Goal: Information Seeking & Learning: Check status

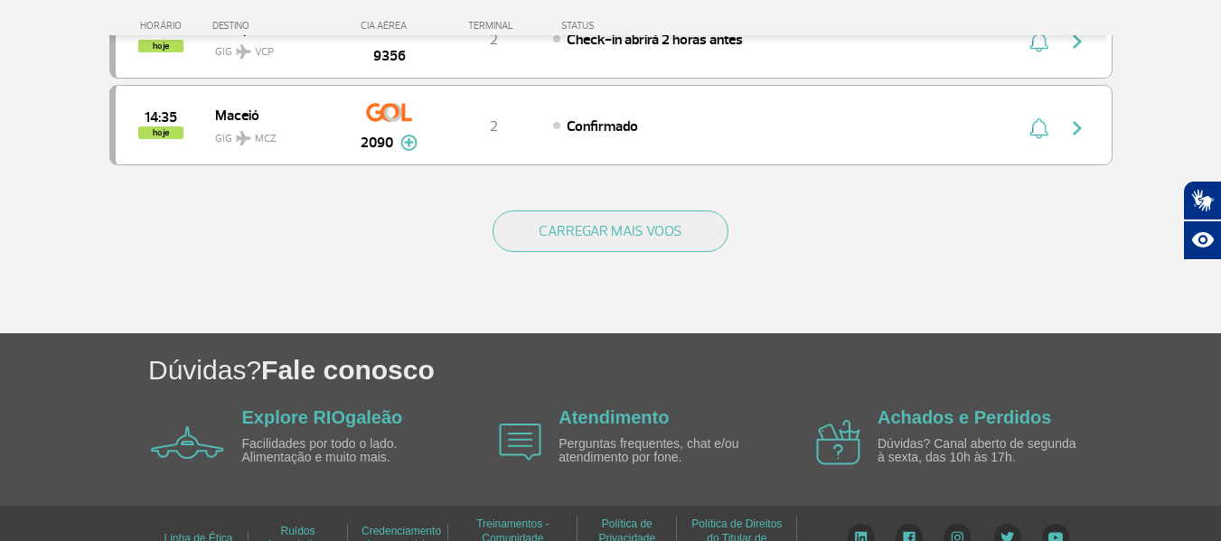
scroll to position [1894, 0]
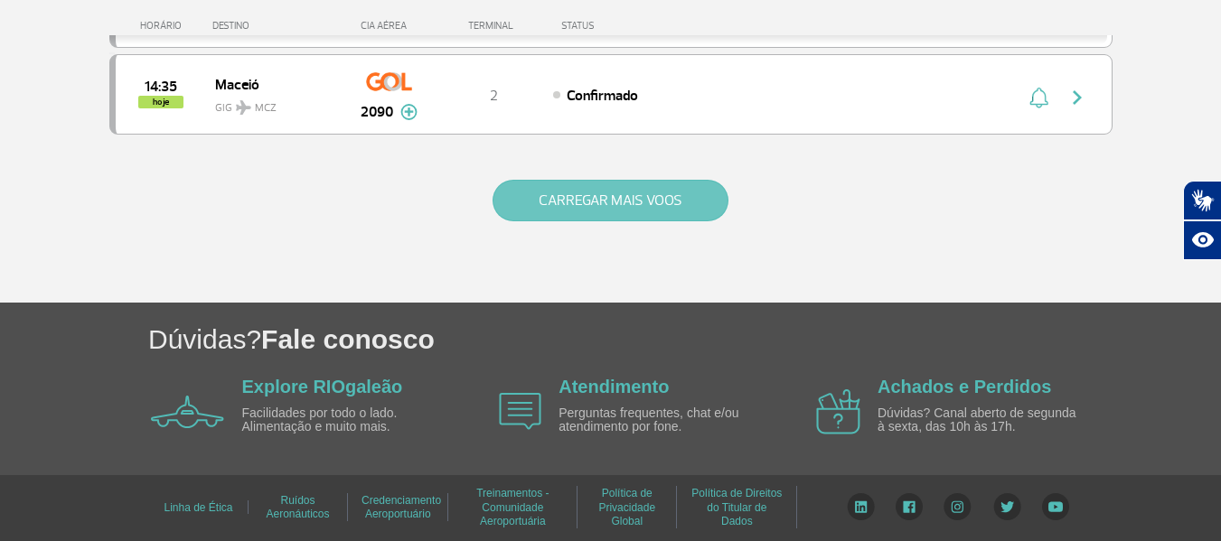
click at [641, 204] on button "CARREGAR MAIS VOOS" at bounding box center [610, 201] width 236 height 42
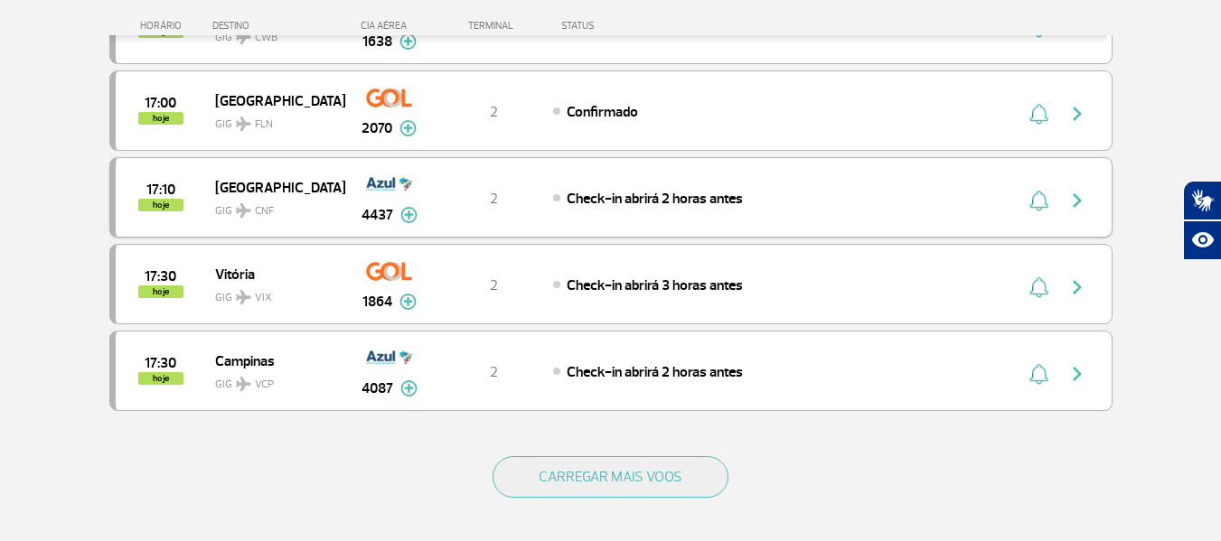
scroll to position [3520, 0]
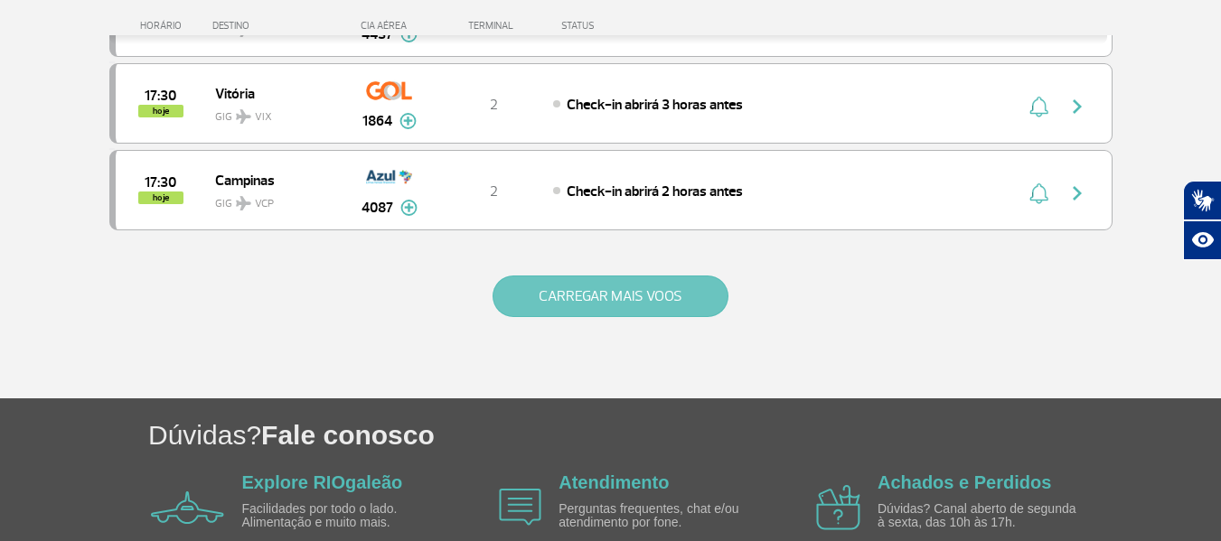
click at [650, 286] on button "CARREGAR MAIS VOOS" at bounding box center [610, 297] width 236 height 42
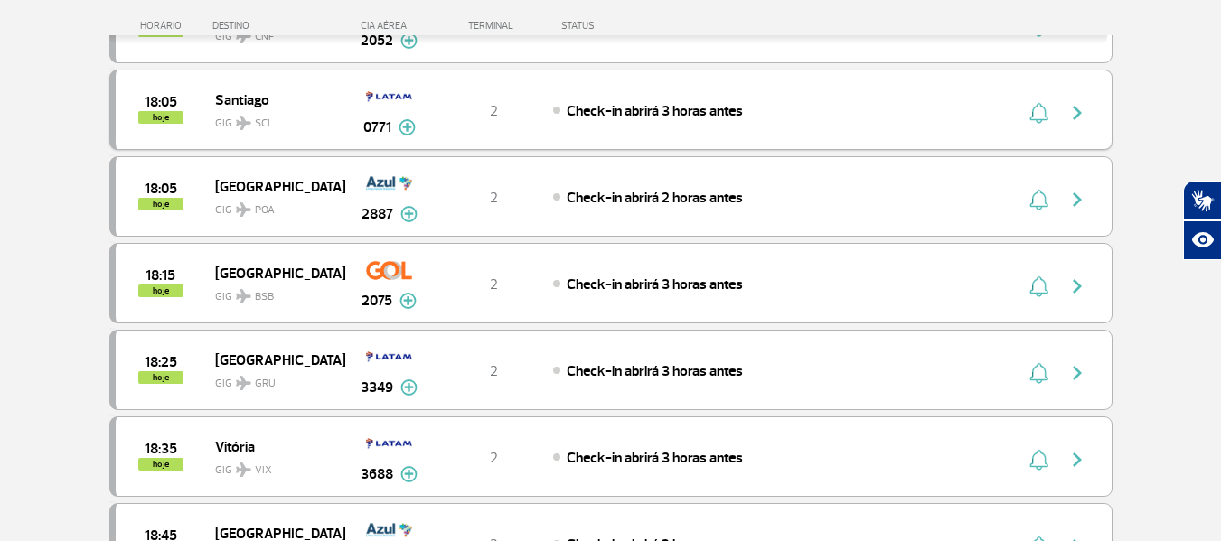
scroll to position [4062, 0]
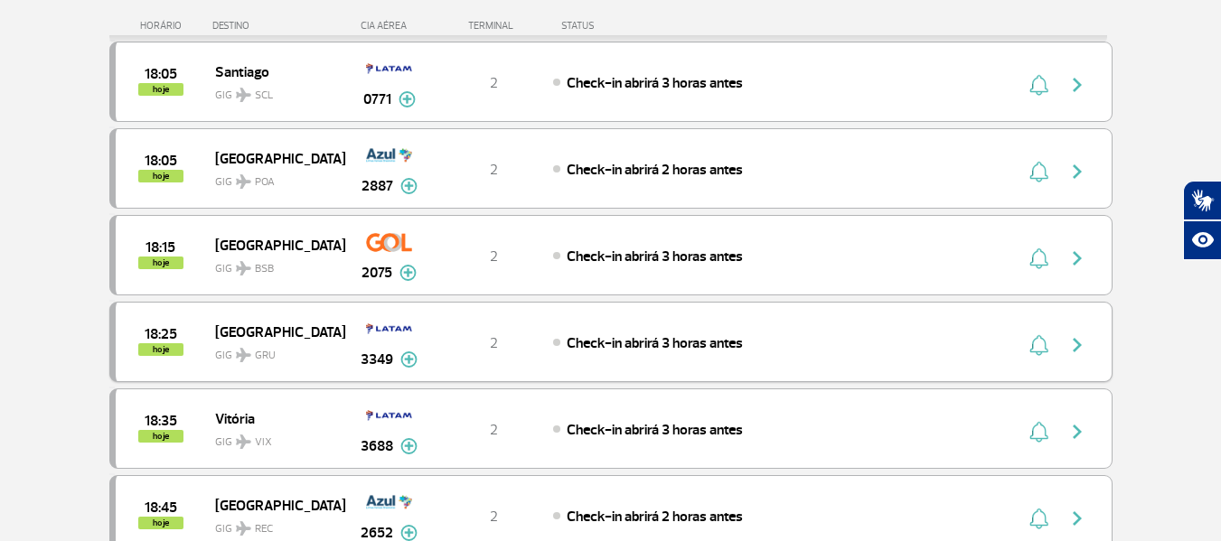
click at [1083, 343] on img "button" at bounding box center [1077, 345] width 22 height 22
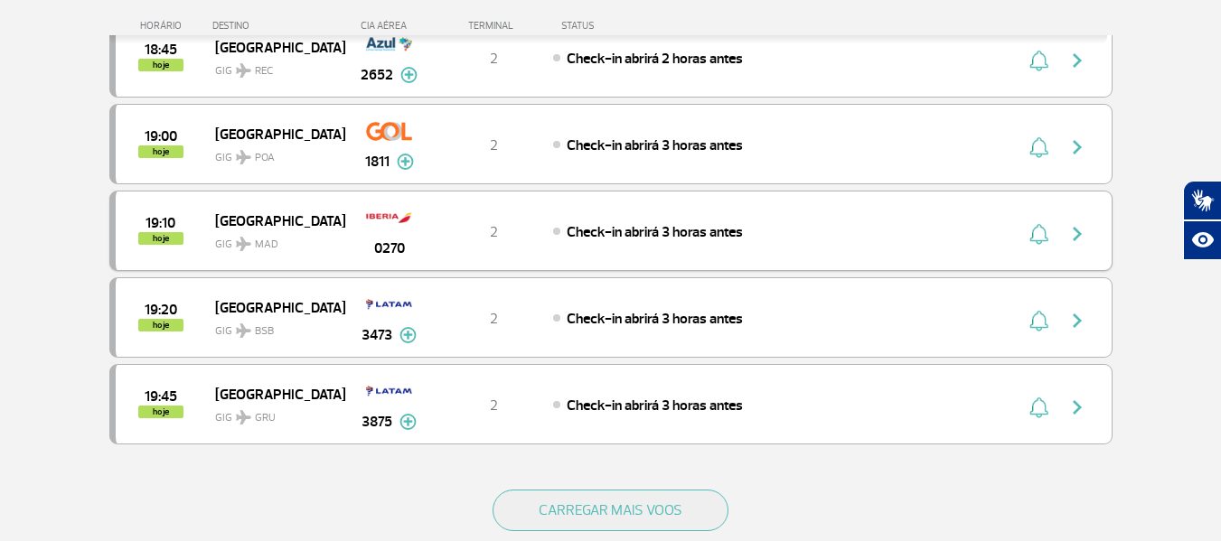
scroll to position [1626, 0]
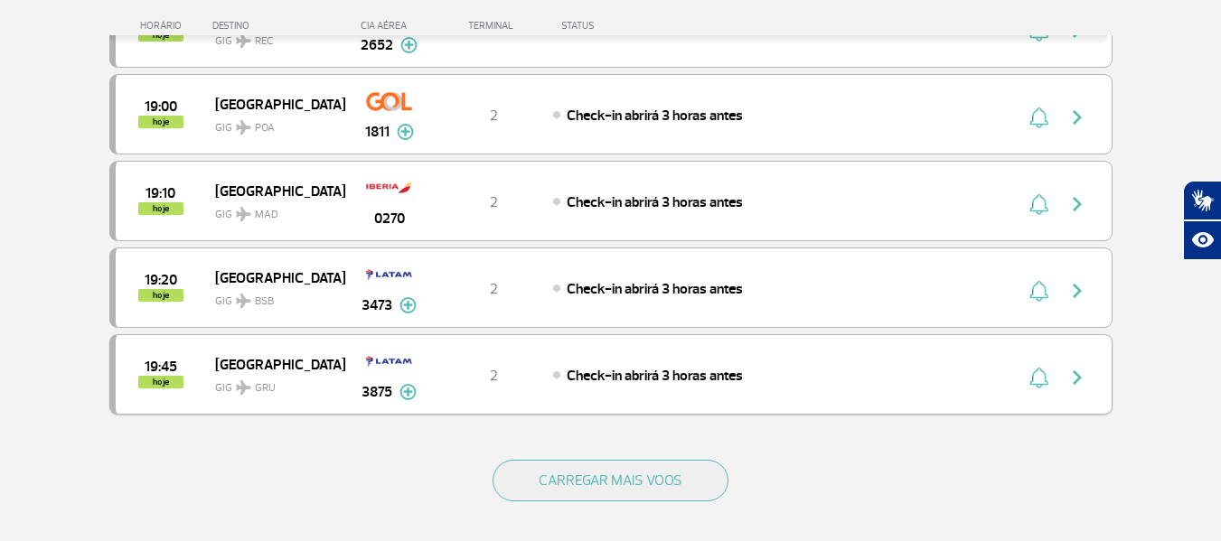
click at [1064, 371] on button "button" at bounding box center [1082, 375] width 42 height 29
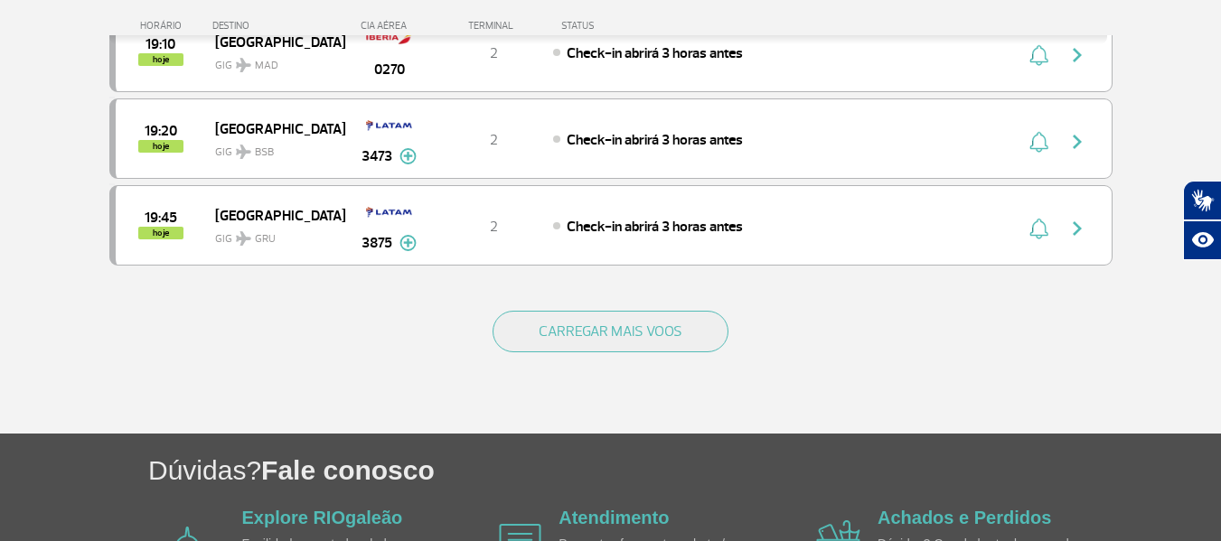
scroll to position [1897, 0]
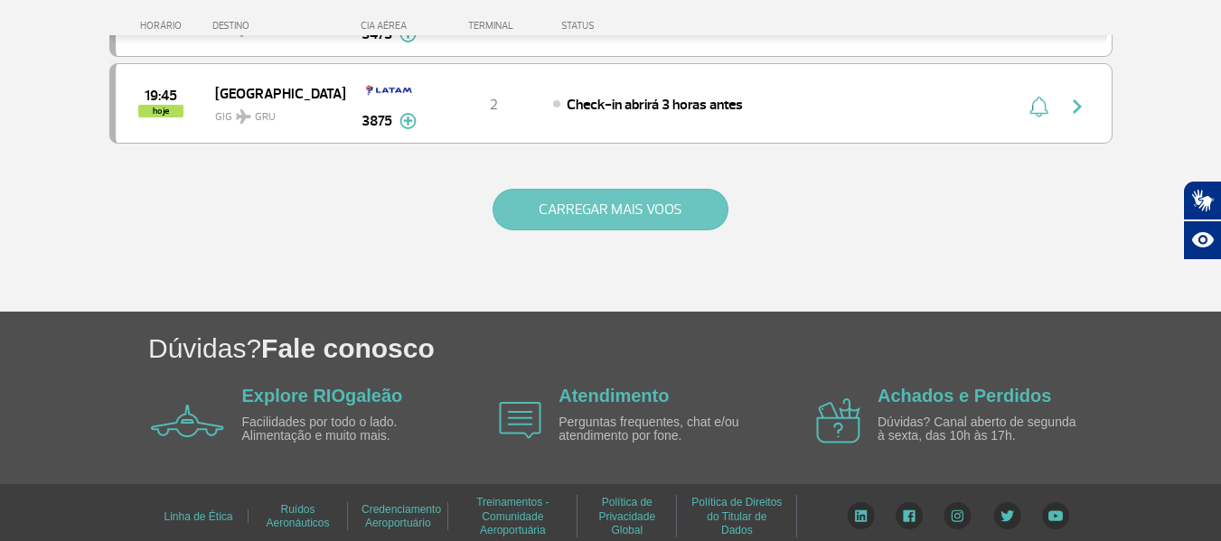
click at [602, 206] on button "CARREGAR MAIS VOOS" at bounding box center [610, 210] width 236 height 42
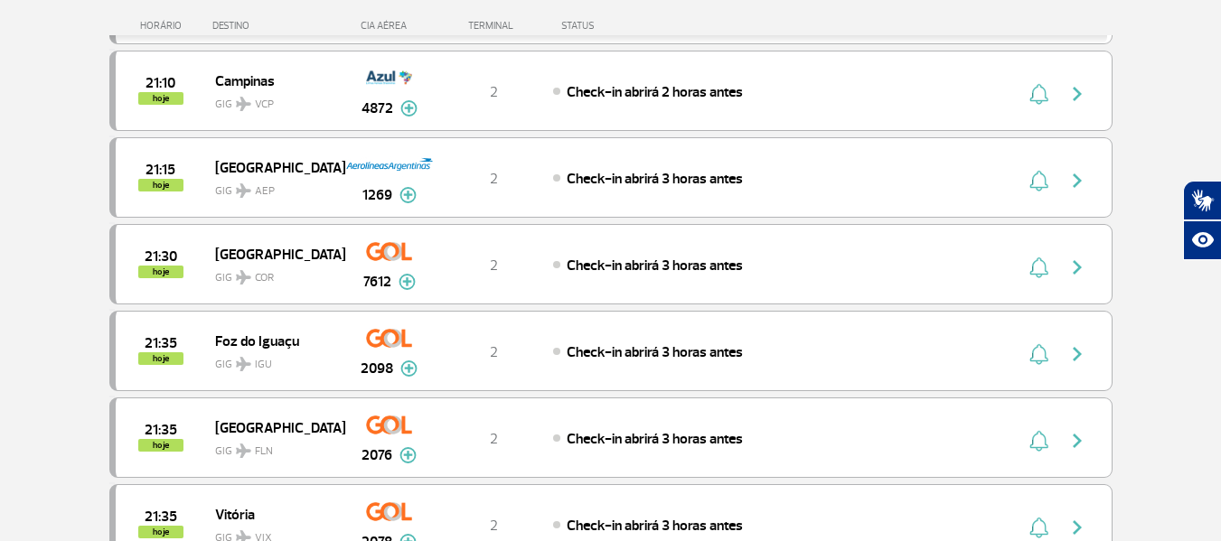
scroll to position [2982, 0]
